Goal: Information Seeking & Learning: Find specific fact

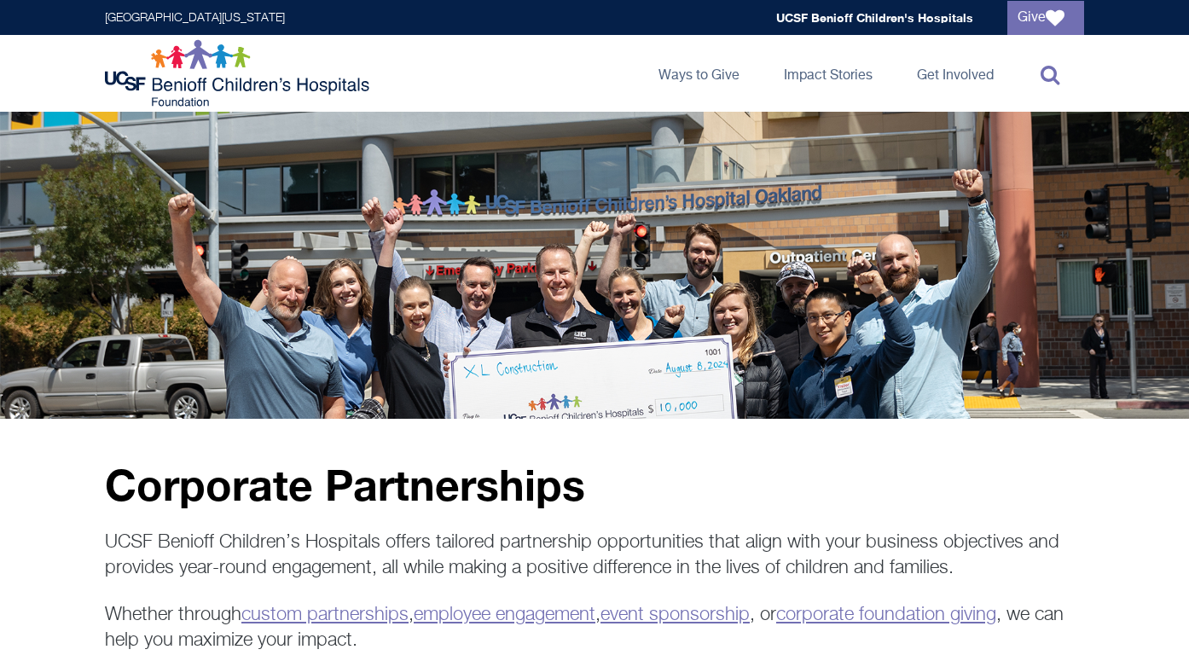
click at [1049, 73] on icon at bounding box center [1050, 74] width 19 height 20
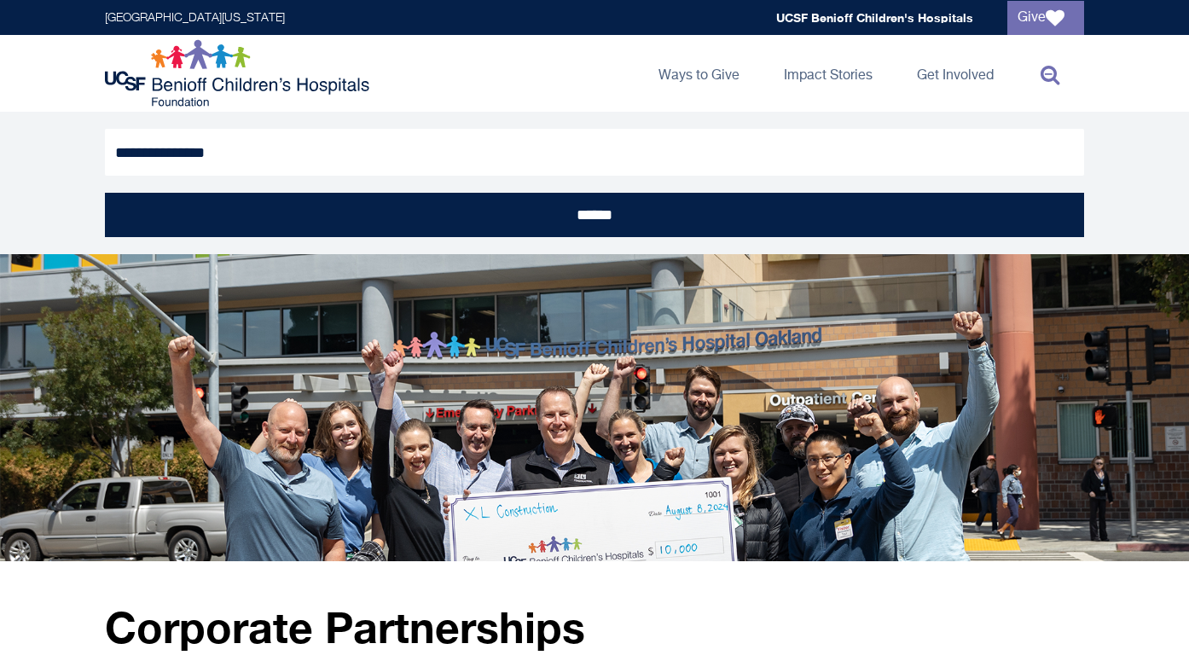
type input "**********"
click at [105, 193] on input "******" at bounding box center [595, 215] width 980 height 44
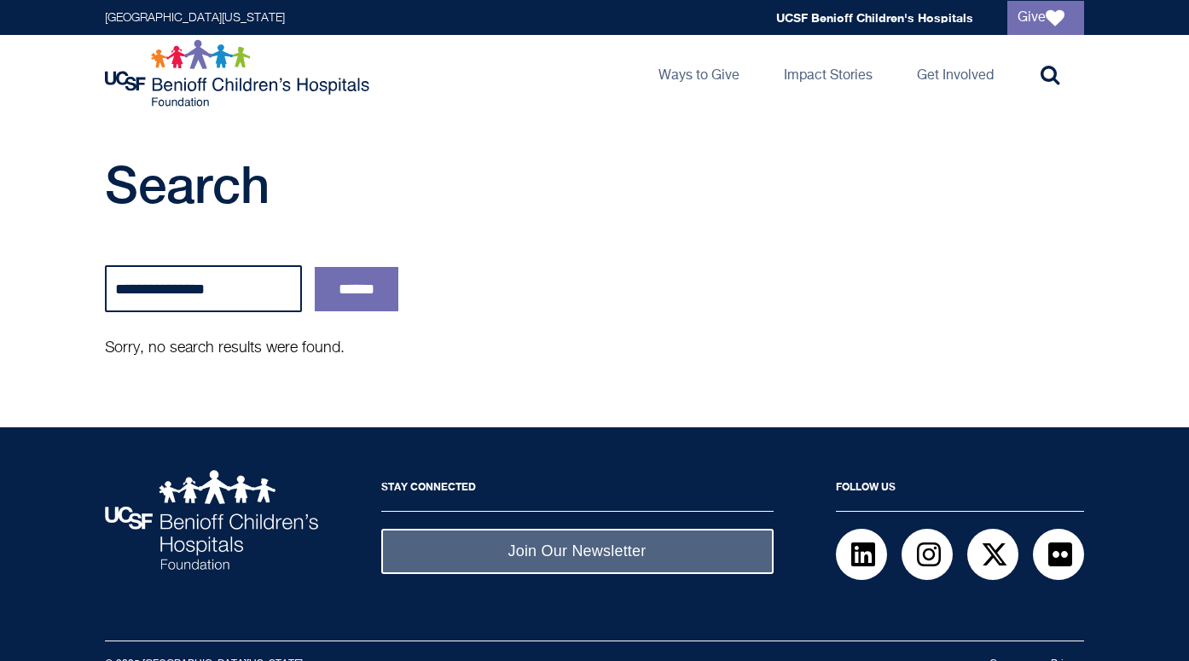
click at [285, 290] on input "**********" at bounding box center [203, 288] width 197 height 47
